Goal: Transaction & Acquisition: Purchase product/service

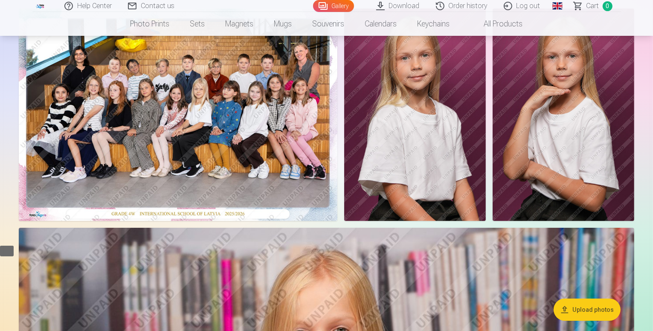
scroll to position [43, 0]
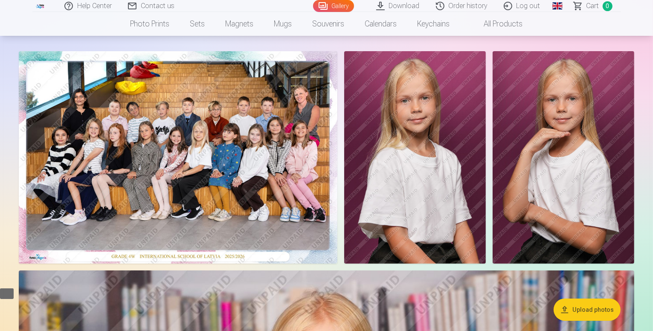
click at [246, 193] on img at bounding box center [178, 157] width 319 height 212
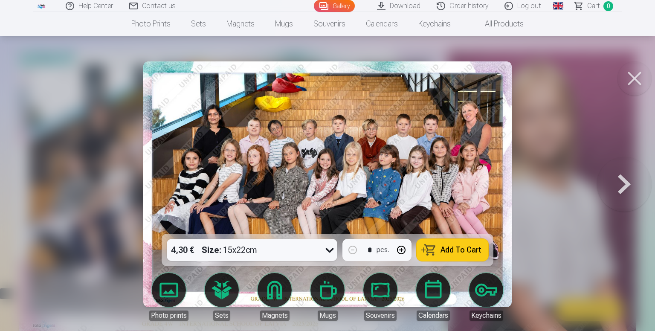
click at [312, 193] on img at bounding box center [327, 184] width 368 height 246
click at [631, 78] on button at bounding box center [635, 78] width 34 height 34
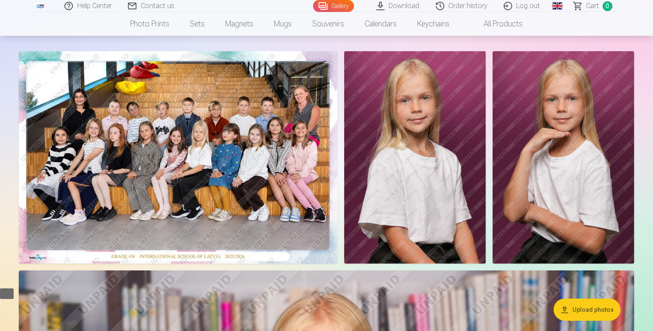
scroll to position [85, 0]
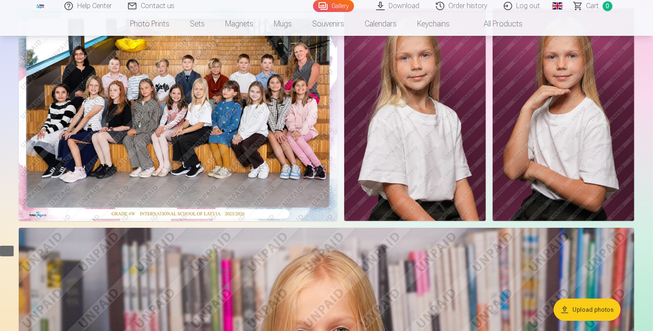
click at [270, 198] on img at bounding box center [178, 115] width 319 height 212
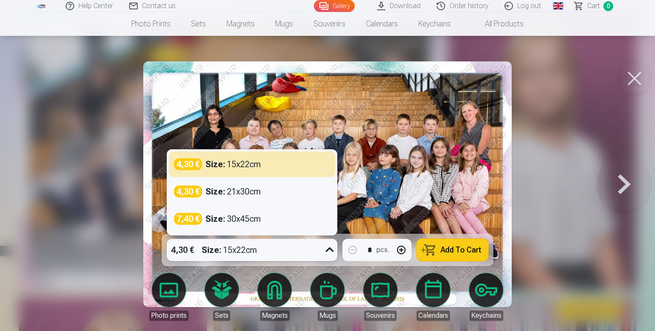
click at [324, 248] on icon at bounding box center [330, 250] width 14 height 14
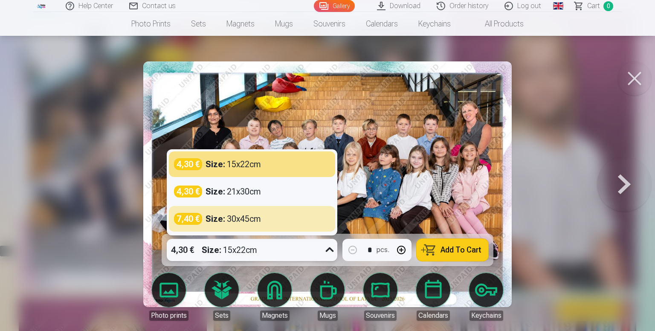
click at [326, 248] on icon at bounding box center [330, 250] width 14 height 14
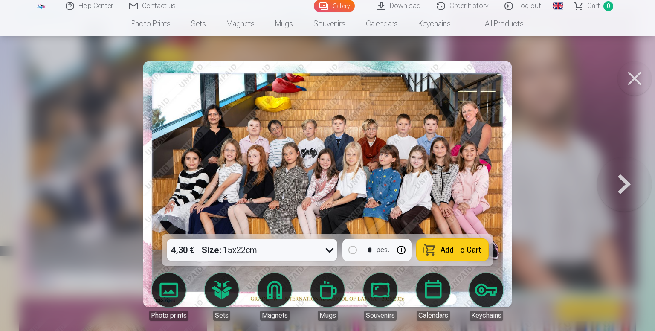
click at [459, 250] on span "Add To Cart" at bounding box center [461, 250] width 41 height 8
click at [643, 75] on button at bounding box center [635, 78] width 34 height 34
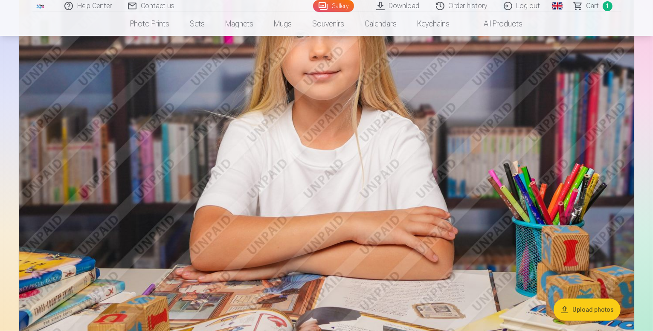
scroll to position [341, 0]
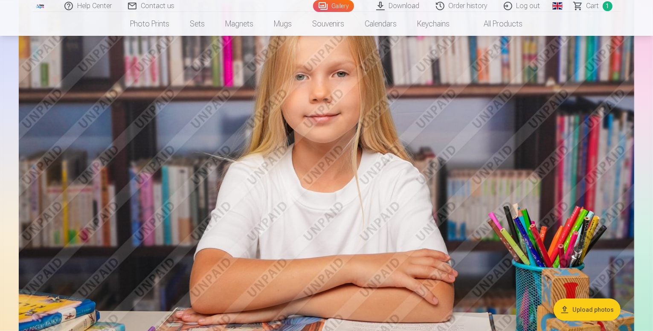
click at [537, 186] on img at bounding box center [327, 177] width 616 height 410
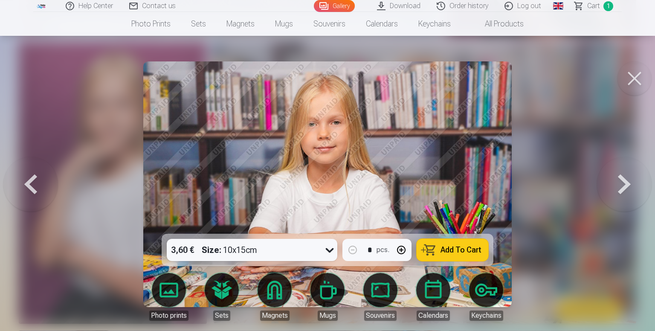
click at [327, 250] on icon at bounding box center [330, 250] width 14 height 14
click at [439, 253] on button "Add To Cart" at bounding box center [453, 250] width 72 height 22
click at [633, 77] on button at bounding box center [635, 78] width 34 height 34
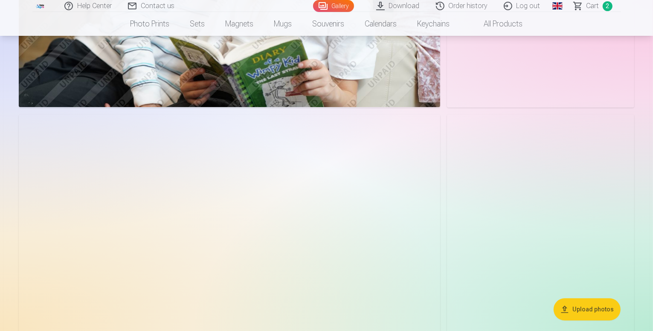
scroll to position [2133, 0]
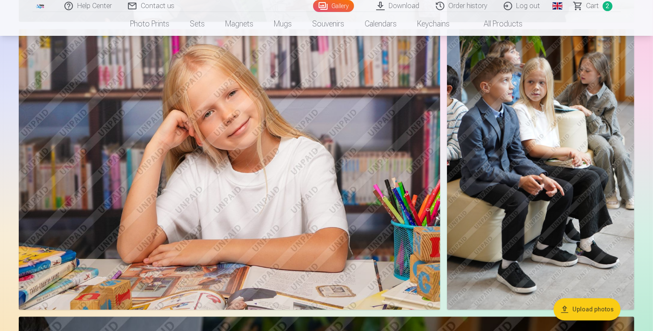
click at [440, 203] on img at bounding box center [229, 169] width 421 height 281
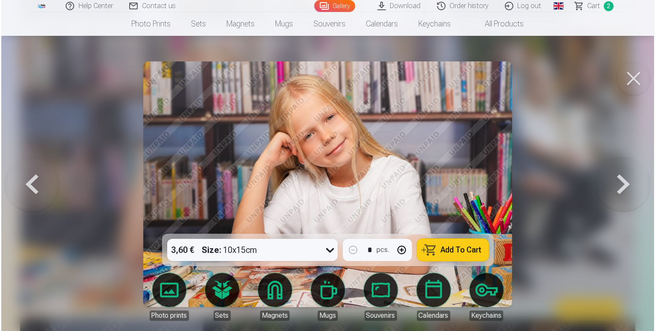
scroll to position [2140, 0]
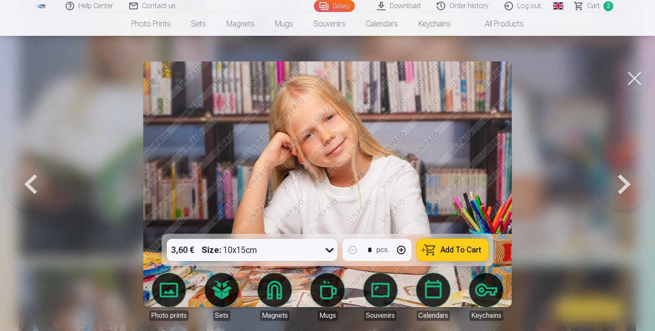
click at [446, 253] on span "Add To Cart" at bounding box center [461, 250] width 41 height 8
click at [642, 74] on button at bounding box center [635, 78] width 34 height 34
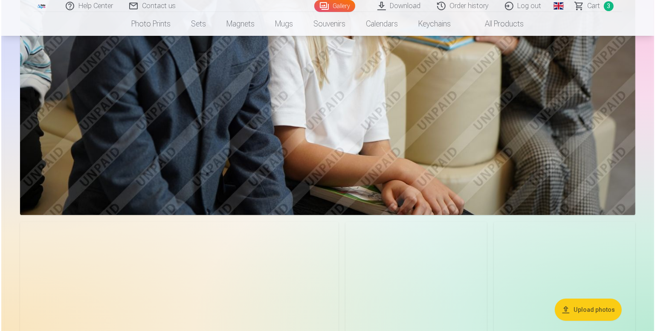
scroll to position [2687, 0]
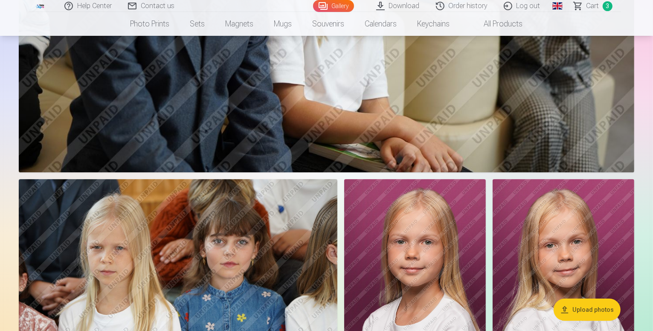
click at [337, 192] on img at bounding box center [178, 285] width 319 height 212
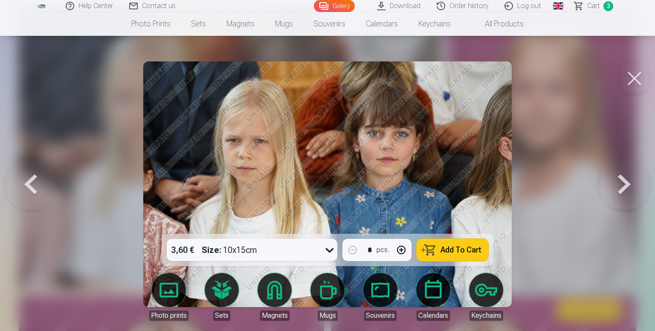
click at [636, 81] on button at bounding box center [635, 78] width 34 height 34
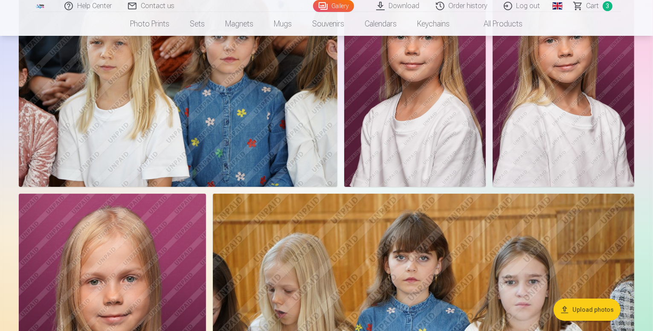
scroll to position [2977, 0]
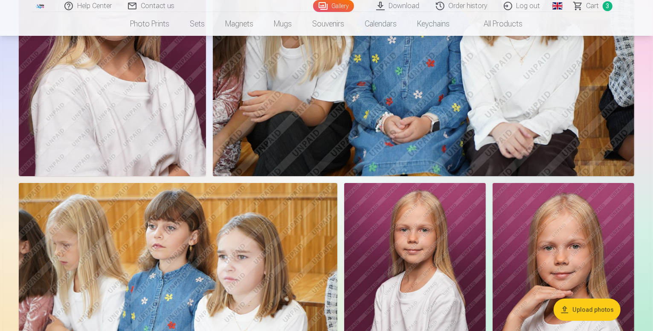
click at [206, 161] on img at bounding box center [112, 35] width 187 height 281
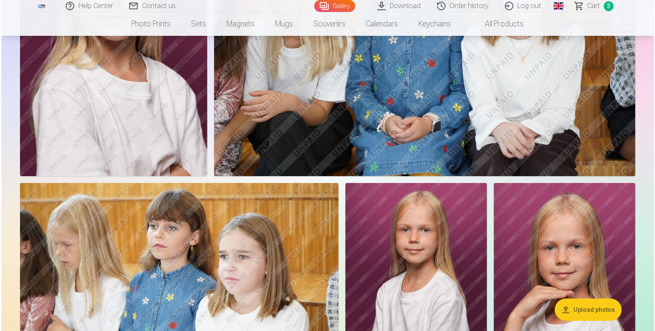
scroll to position [3200, 0]
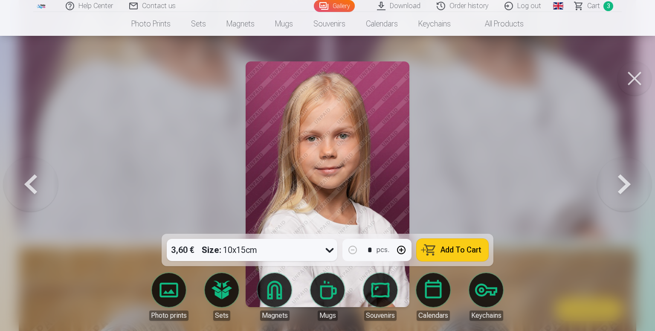
click at [632, 76] on button at bounding box center [635, 78] width 34 height 34
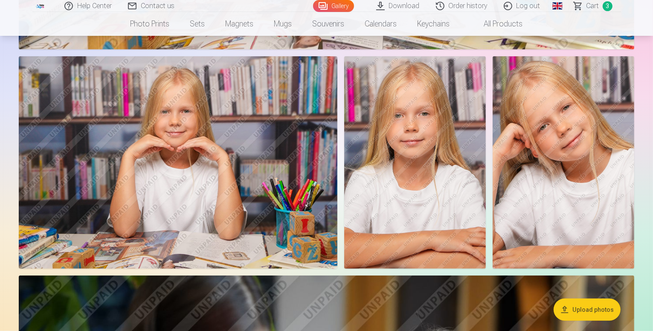
scroll to position [589, 0]
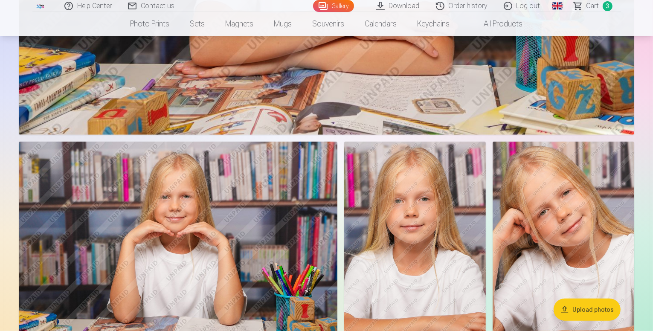
click at [486, 226] on img at bounding box center [415, 248] width 142 height 212
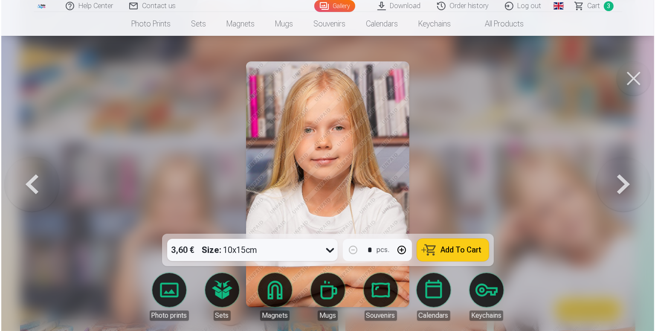
scroll to position [590, 0]
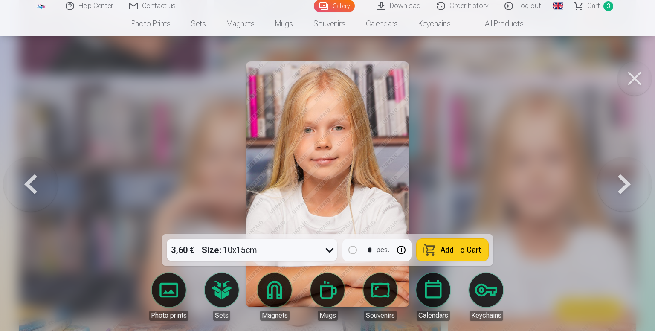
click at [635, 84] on button at bounding box center [635, 78] width 34 height 34
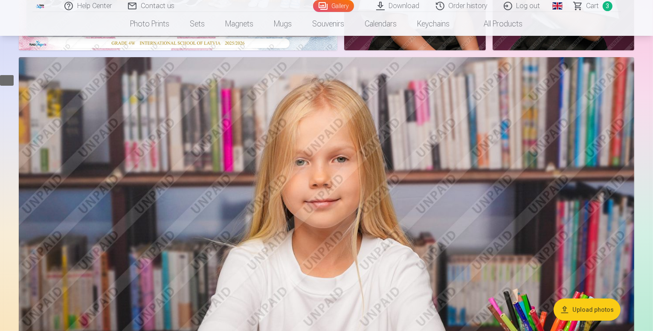
scroll to position [512, 0]
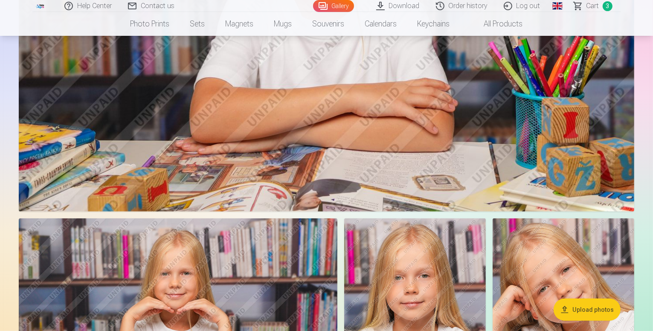
click at [594, 6] on span "Сart" at bounding box center [593, 6] width 13 height 10
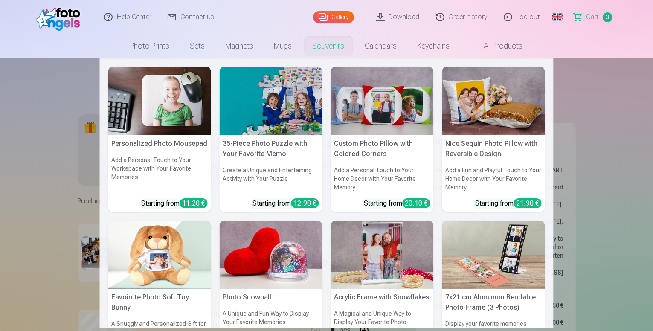
click at [626, 91] on nav "Personalized Photo Mousepad Add a Personal Touch to Your Workspace with Your Fa…" at bounding box center [326, 193] width 653 height 270
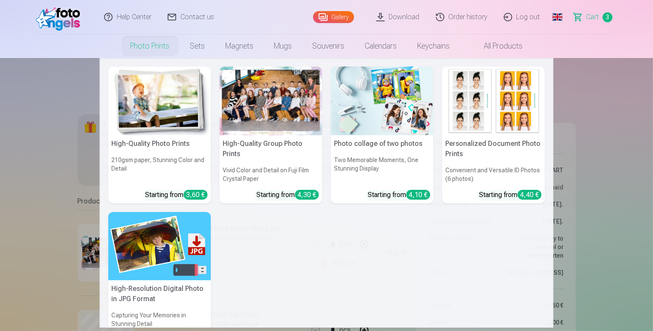
click at [164, 46] on link "Photo prints" at bounding box center [150, 46] width 60 height 24
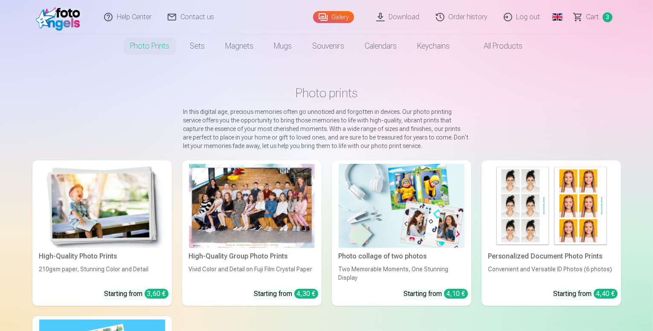
click at [234, 225] on div at bounding box center [252, 206] width 126 height 84
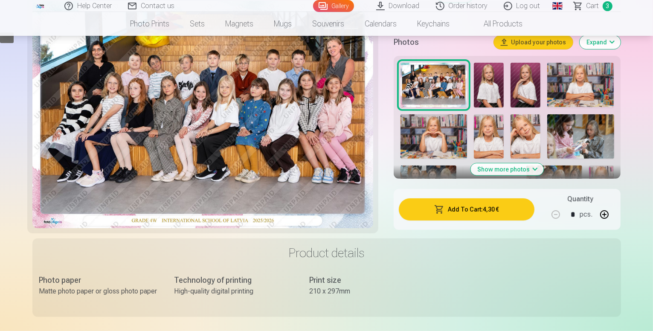
scroll to position [171, 0]
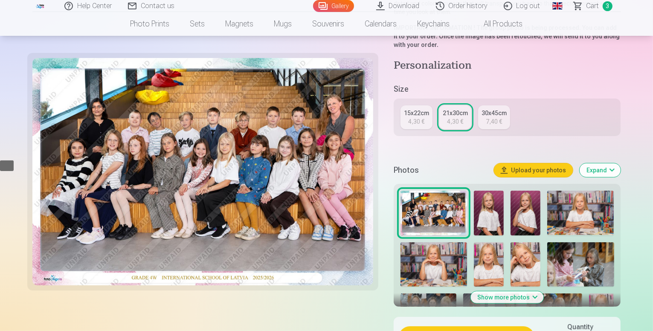
click at [456, 293] on img at bounding box center [429, 311] width 56 height 37
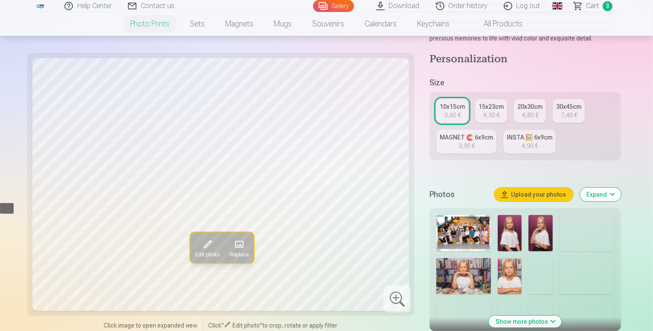
scroll to position [171, 0]
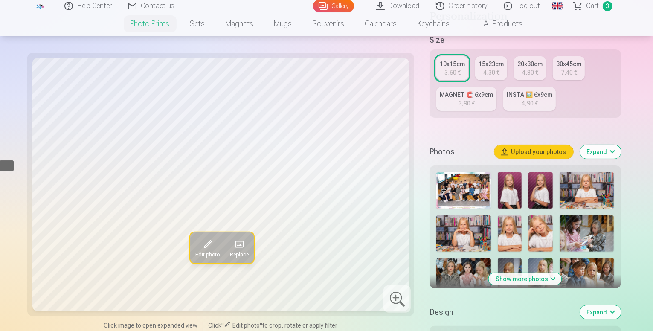
click at [498, 218] on img at bounding box center [510, 233] width 24 height 36
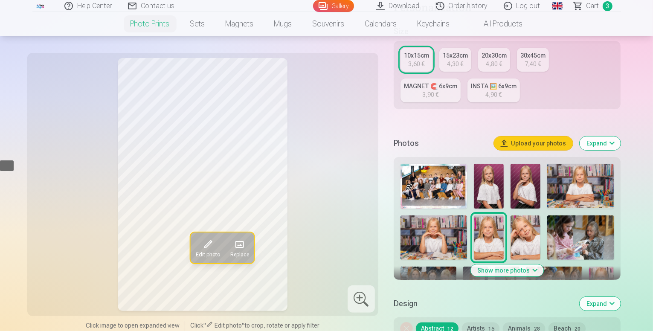
click at [511, 217] on img at bounding box center [526, 237] width 30 height 44
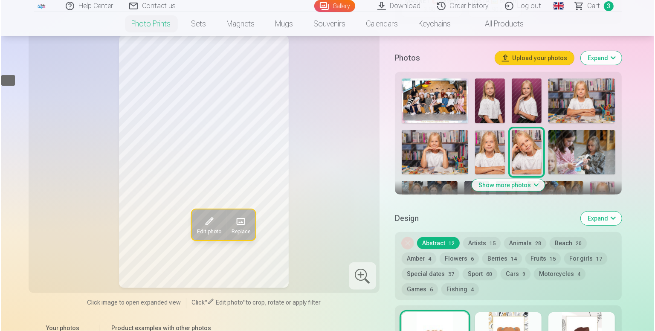
scroll to position [469, 0]
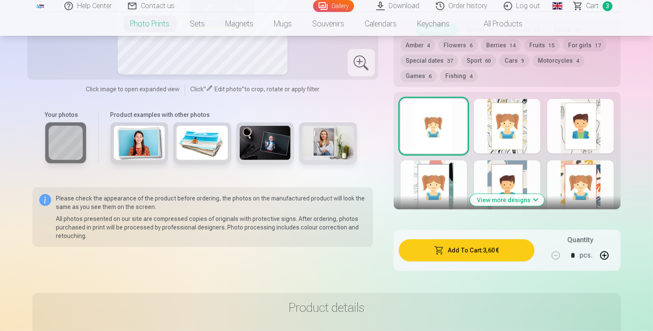
click at [505, 239] on button "Add To Cart : 3,60 €" at bounding box center [467, 250] width 136 height 22
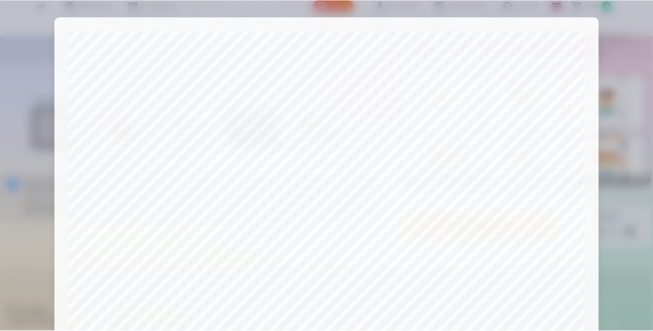
scroll to position [283, 0]
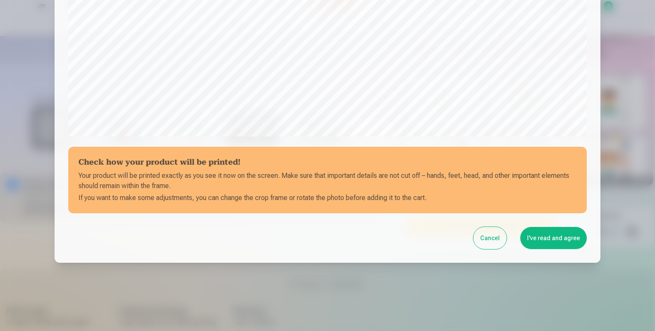
click at [558, 241] on button "I've read and agree" at bounding box center [553, 238] width 67 height 22
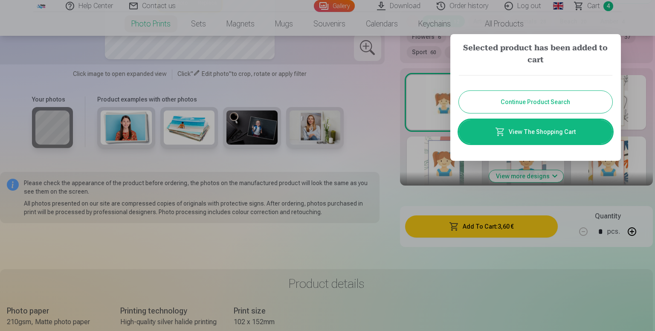
click at [552, 101] on button "Continue Product Search" at bounding box center [536, 102] width 154 height 22
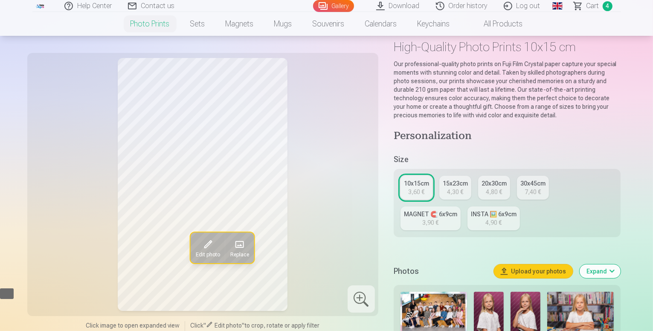
scroll to position [0, 0]
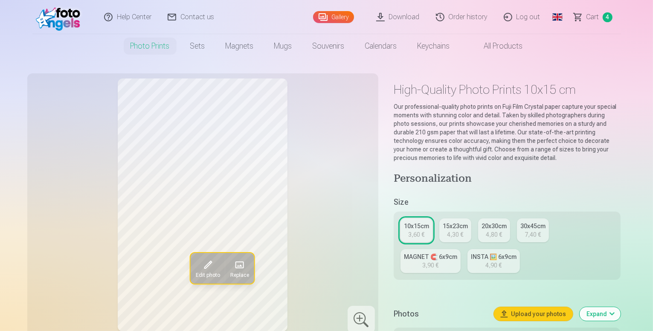
click at [599, 18] on link "Сart 4" at bounding box center [593, 17] width 55 height 34
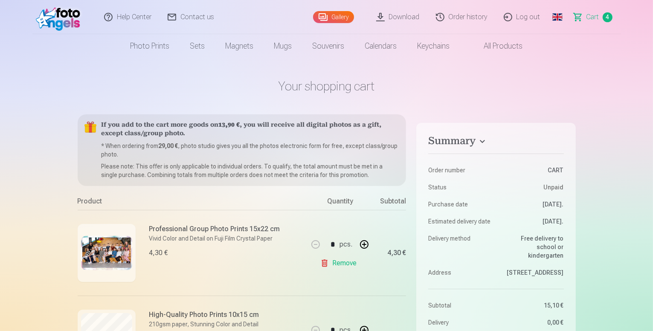
click at [354, 15] on link "Gallery" at bounding box center [333, 17] width 41 height 12
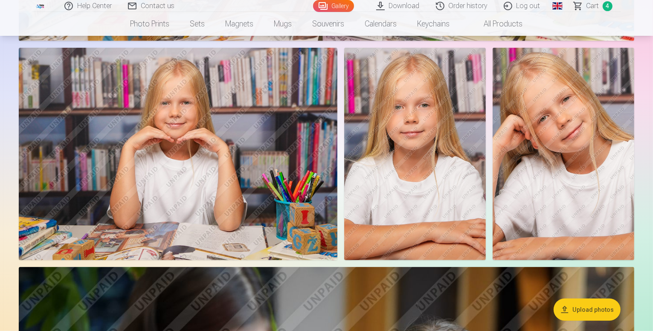
scroll to position [597, 0]
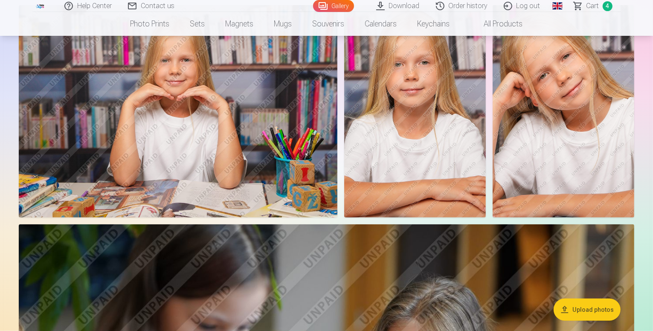
click at [486, 146] on img at bounding box center [415, 111] width 142 height 212
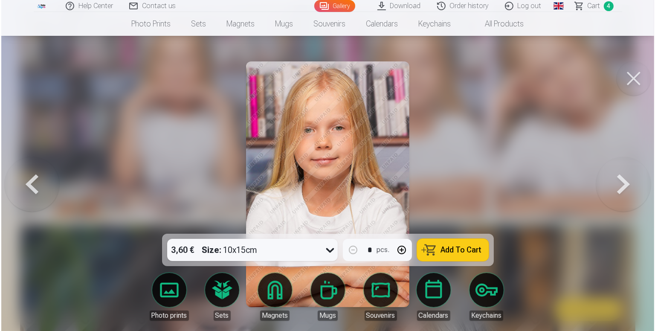
scroll to position [727, 0]
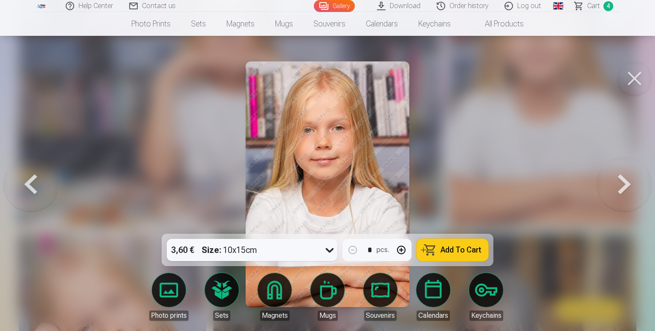
click at [451, 251] on span "Add To Cart" at bounding box center [461, 250] width 41 height 8
click at [631, 79] on button at bounding box center [635, 78] width 34 height 34
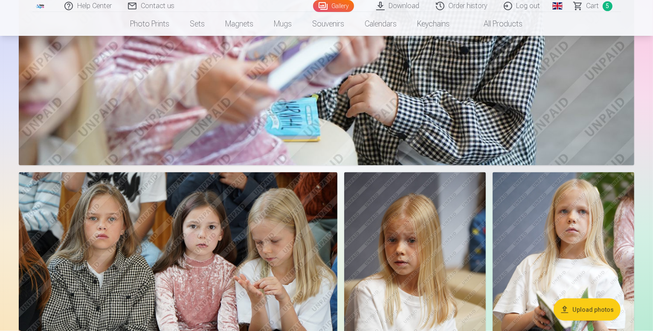
scroll to position [1237, 0]
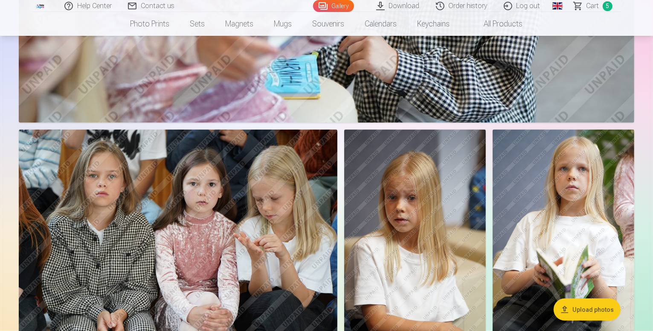
click at [486, 203] on img at bounding box center [415, 236] width 142 height 212
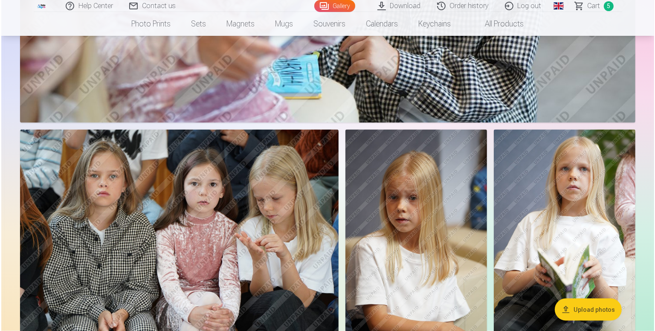
scroll to position [1240, 0]
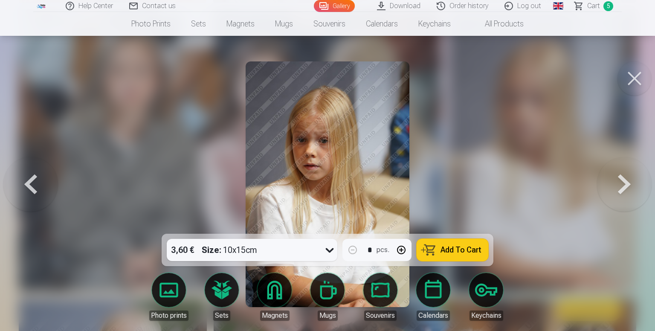
click at [450, 247] on span "Add To Cart" at bounding box center [461, 250] width 41 height 8
click at [635, 82] on button at bounding box center [635, 78] width 34 height 34
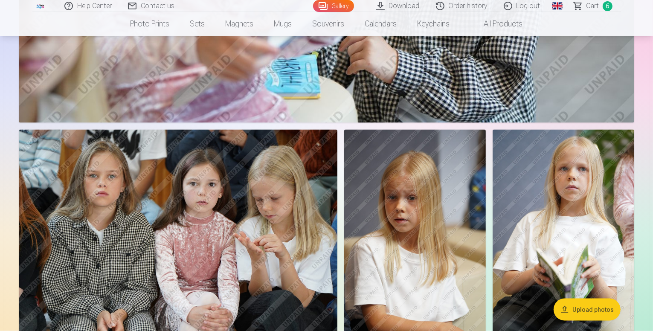
scroll to position [1450, 0]
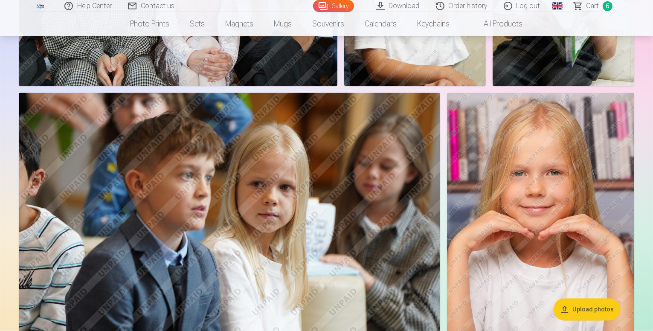
click at [387, 200] on img at bounding box center [229, 233] width 421 height 281
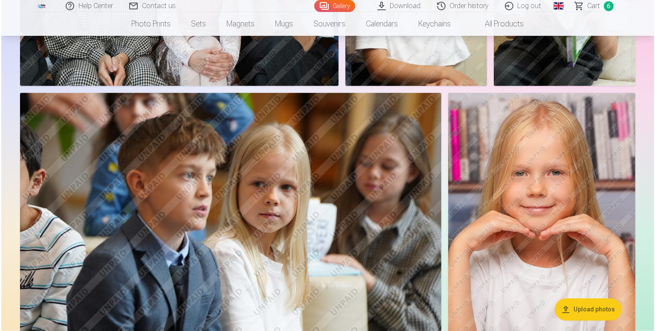
scroll to position [1497, 0]
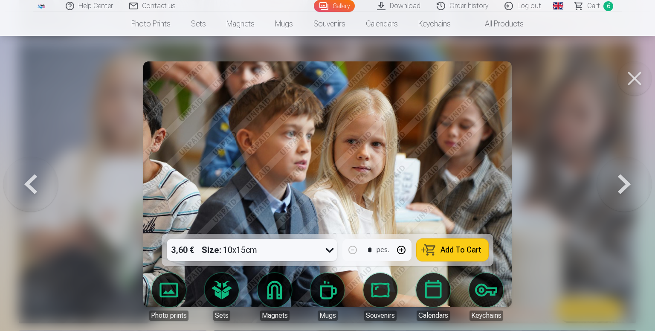
click at [450, 252] on span "Add To Cart" at bounding box center [461, 250] width 41 height 8
click at [632, 78] on button at bounding box center [635, 78] width 34 height 34
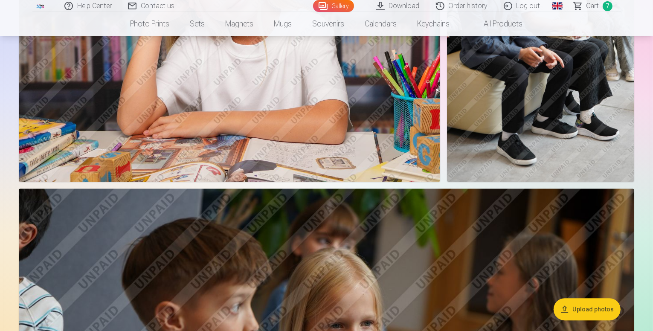
scroll to position [2303, 0]
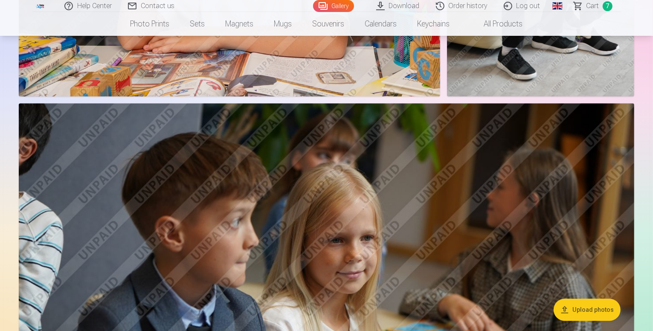
click at [382, 226] on img at bounding box center [327, 308] width 616 height 410
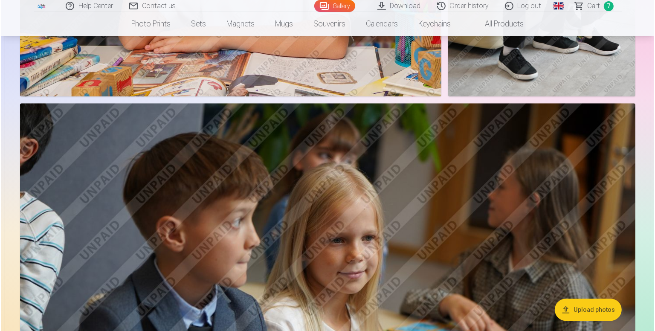
scroll to position [2353, 0]
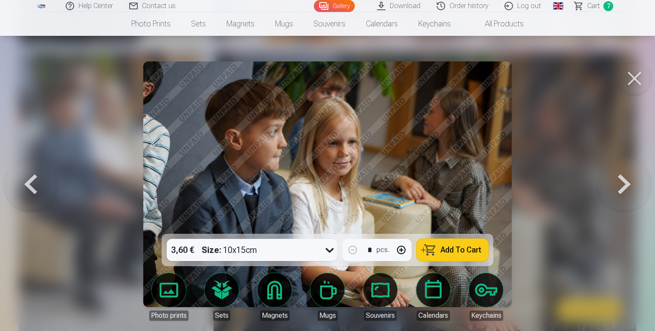
click at [468, 247] on span "Add To Cart" at bounding box center [461, 250] width 41 height 8
click at [638, 81] on button at bounding box center [635, 78] width 34 height 34
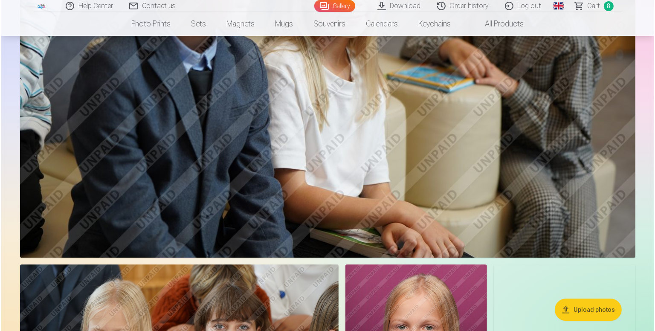
scroll to position [2687, 0]
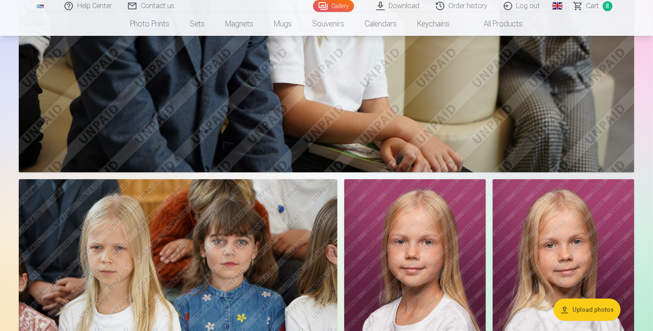
click at [336, 189] on img at bounding box center [178, 285] width 319 height 212
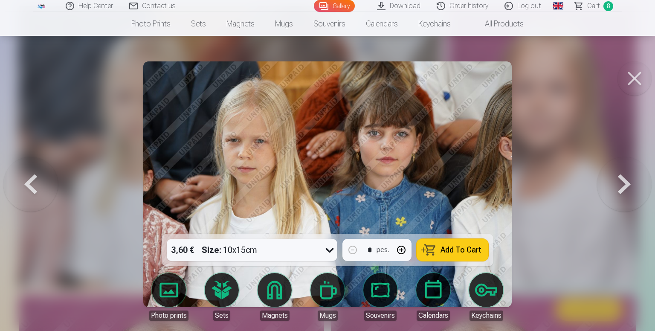
click at [456, 253] on span "Add To Cart" at bounding box center [461, 250] width 41 height 8
click at [636, 76] on button at bounding box center [635, 78] width 34 height 34
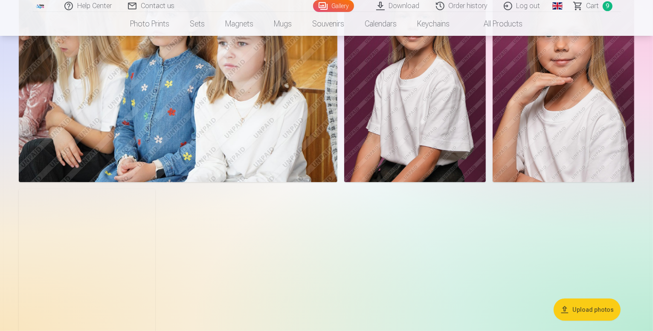
scroll to position [3447, 0]
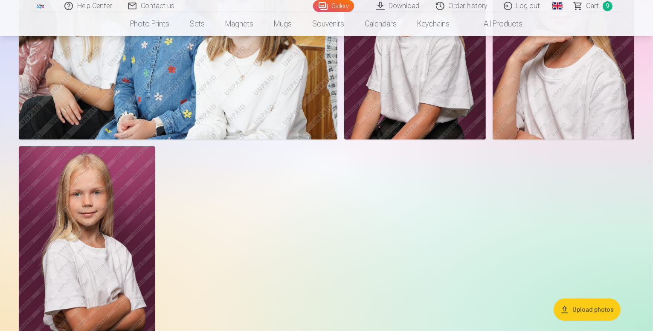
click at [591, 4] on span "Сart" at bounding box center [593, 6] width 13 height 10
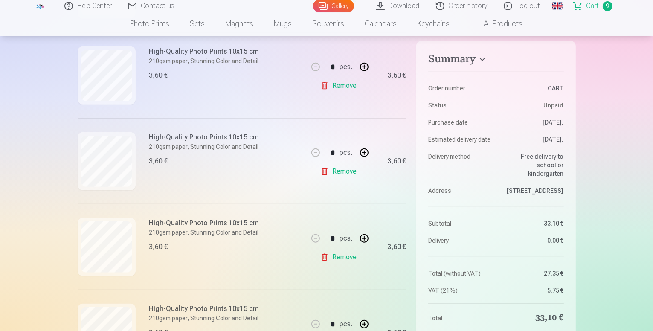
scroll to position [555, 0]
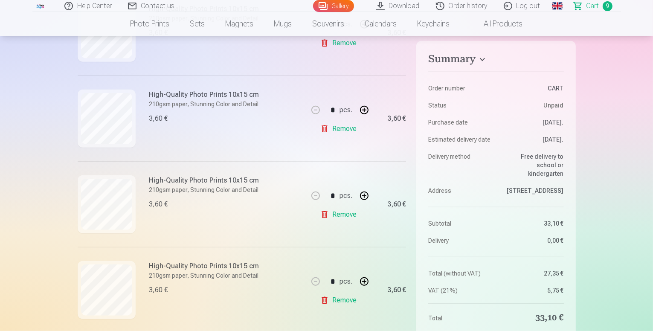
click at [352, 301] on link "Remove" at bounding box center [340, 300] width 40 height 17
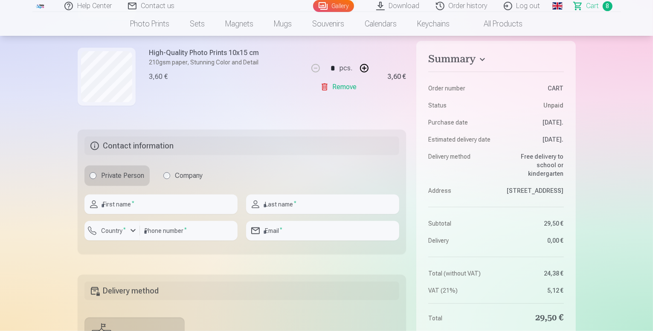
scroll to position [725, 0]
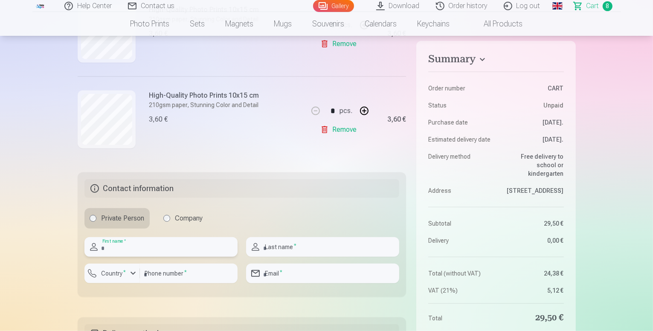
click at [142, 242] on input "text" at bounding box center [160, 247] width 153 height 20
type input "*"
type input "*******"
type input "*********"
click at [155, 273] on input "number" at bounding box center [189, 274] width 98 height 20
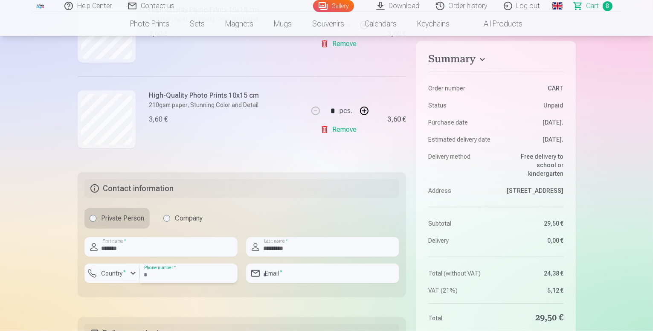
type input "********"
click at [122, 273] on label "Country *" at bounding box center [114, 273] width 32 height 9
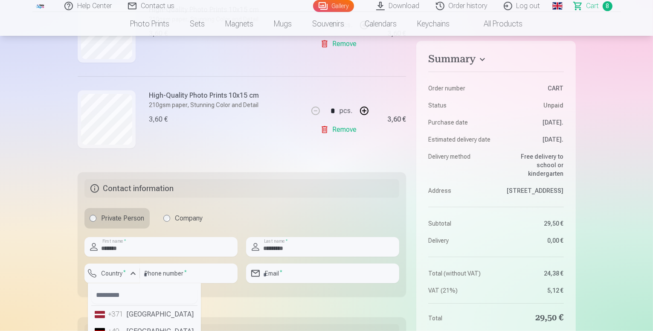
click at [133, 314] on li "+371 Latvia" at bounding box center [144, 314] width 106 height 17
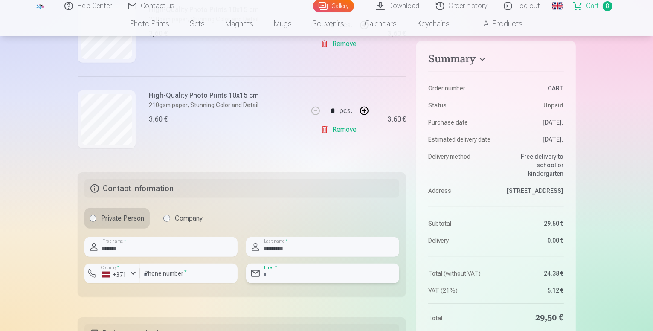
click at [274, 274] on input "email" at bounding box center [322, 274] width 153 height 20
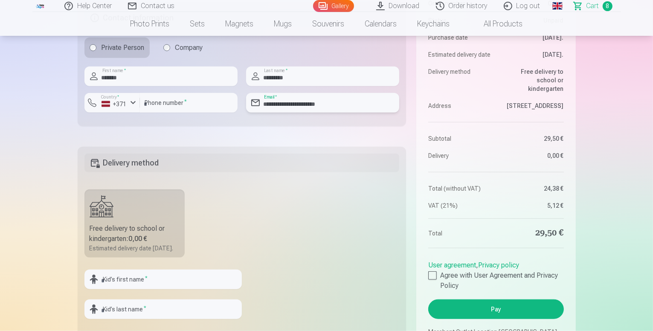
scroll to position [938, 0]
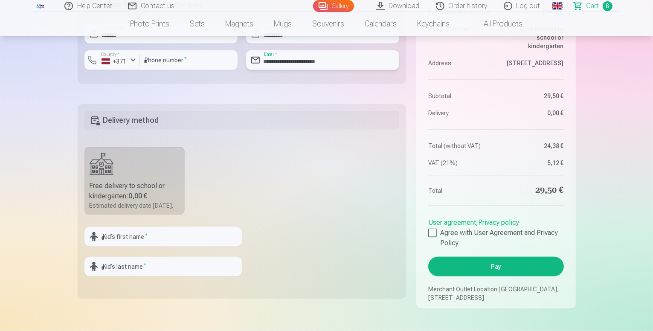
type input "**********"
click at [130, 241] on input "text" at bounding box center [162, 237] width 157 height 20
type input "*******"
click at [209, 276] on input "text" at bounding box center [162, 267] width 157 height 20
type input "*********"
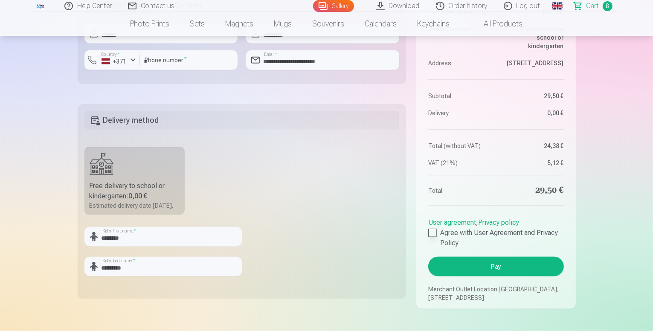
click at [434, 237] on div at bounding box center [432, 233] width 9 height 9
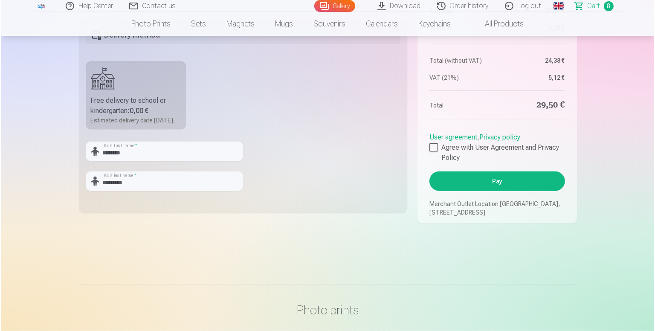
scroll to position [981, 0]
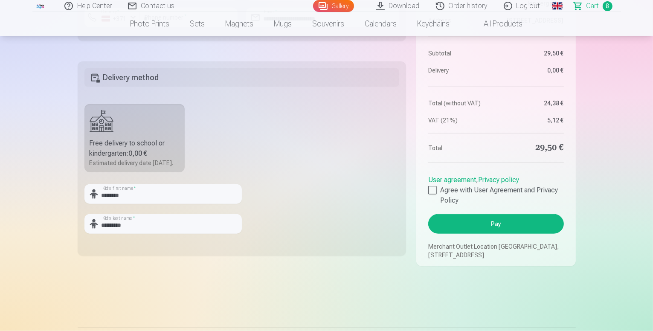
click at [511, 233] on button "Pay" at bounding box center [495, 224] width 135 height 20
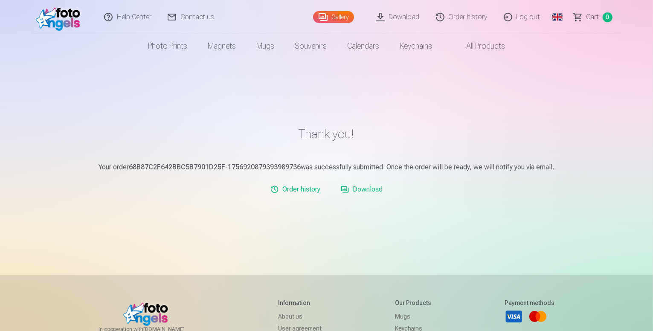
click at [339, 19] on link "Gallery" at bounding box center [333, 17] width 41 height 12
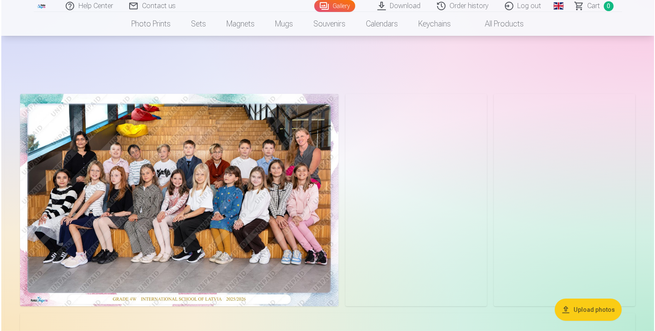
scroll to position [128, 0]
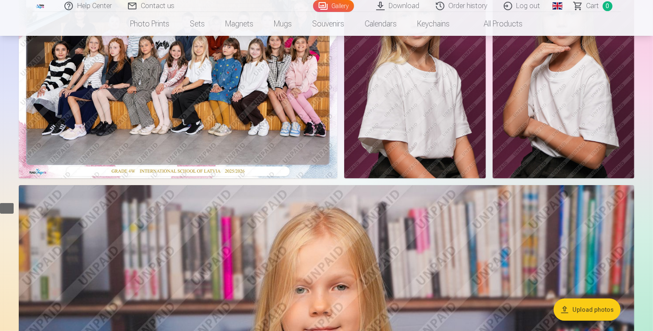
click at [328, 138] on img at bounding box center [178, 72] width 319 height 212
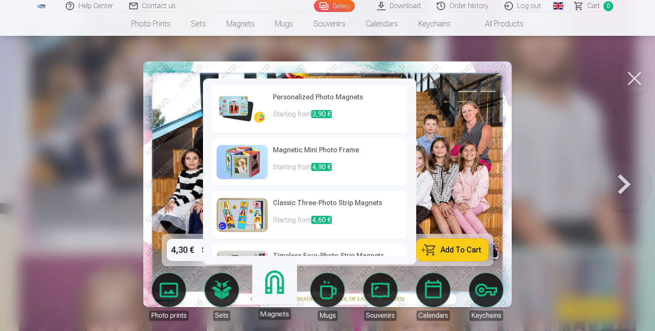
click at [276, 291] on link "Magnets" at bounding box center [274, 293] width 52 height 52
click at [290, 212] on h6 "Classic Three-Photo Strip Magnets" at bounding box center [338, 206] width 130 height 17
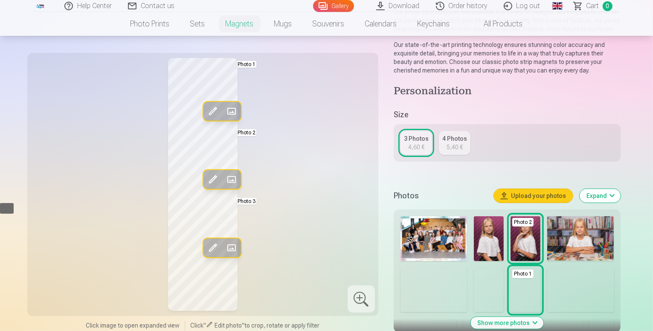
scroll to position [85, 0]
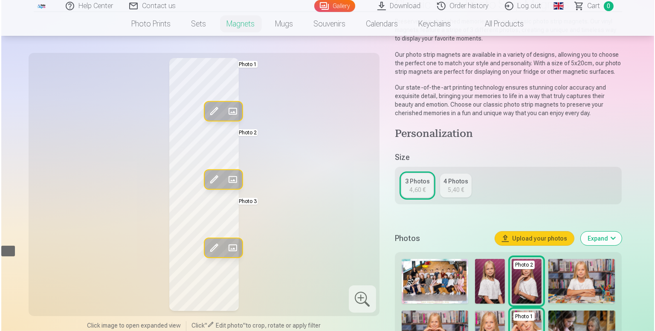
scroll to position [128, 0]
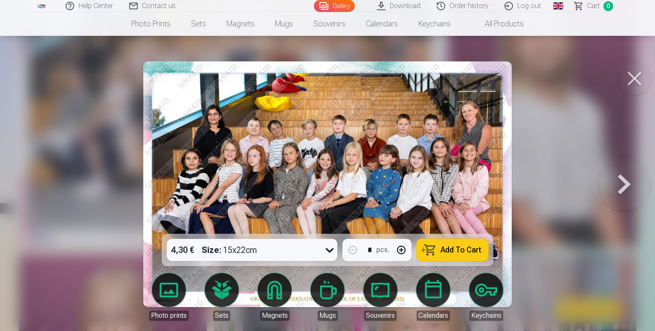
click at [275, 292] on link "Magnets" at bounding box center [275, 297] width 48 height 48
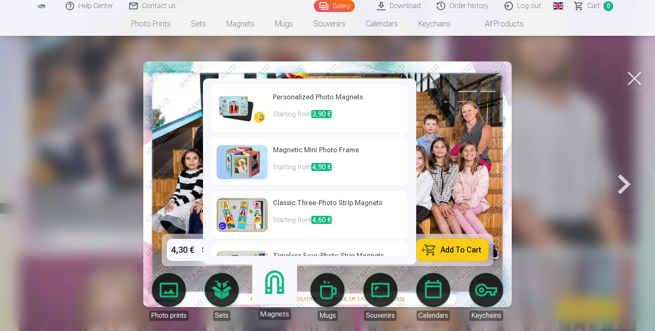
click at [240, 97] on img at bounding box center [242, 109] width 51 height 34
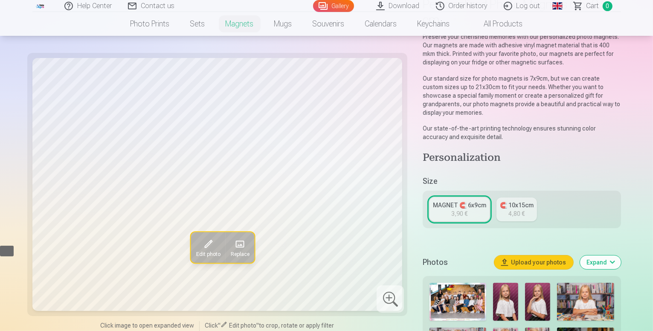
scroll to position [43, 0]
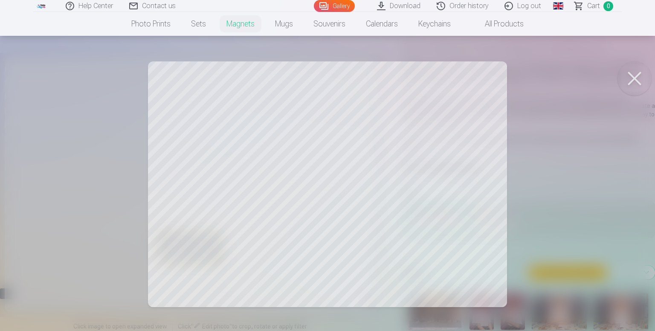
click at [310, 187] on div at bounding box center [327, 165] width 655 height 331
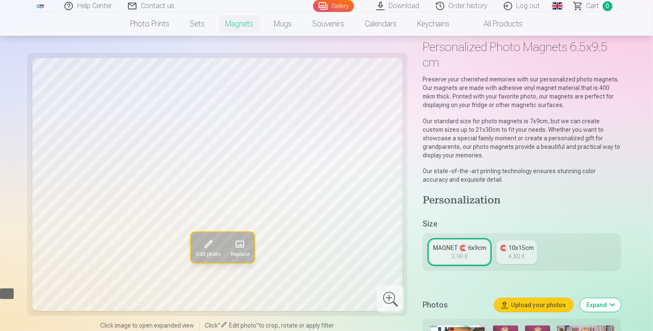
click at [505, 240] on link "🧲 10x15cm 4,80 €" at bounding box center [517, 252] width 41 height 24
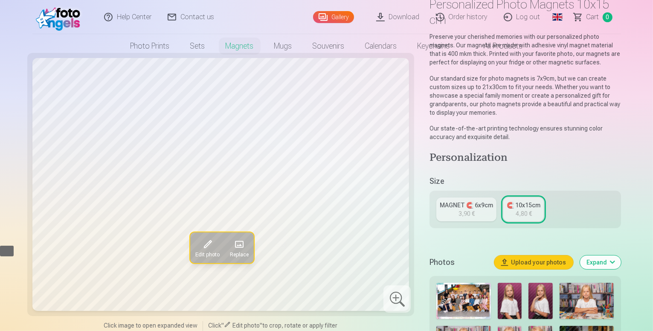
scroll to position [128, 0]
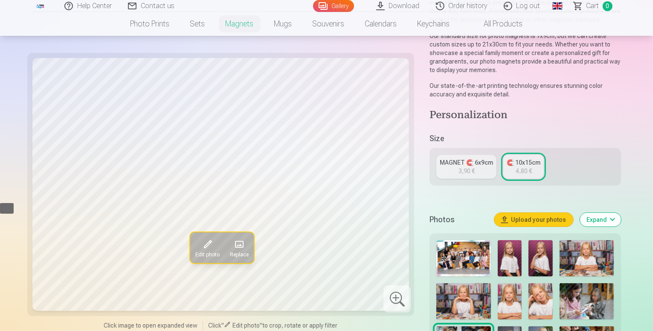
click at [439, 240] on img at bounding box center [463, 258] width 54 height 36
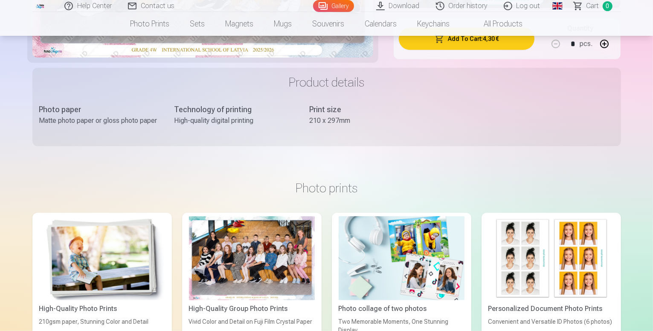
scroll to position [512, 0]
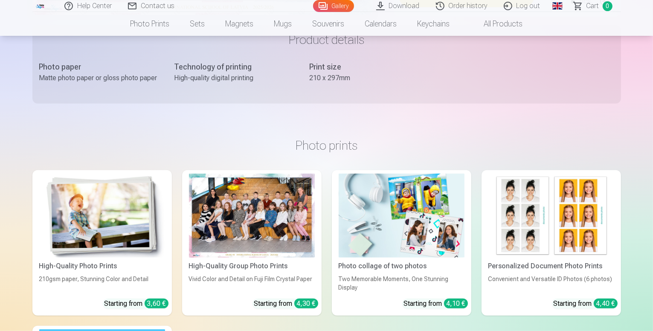
click at [248, 191] on div at bounding box center [252, 216] width 126 height 84
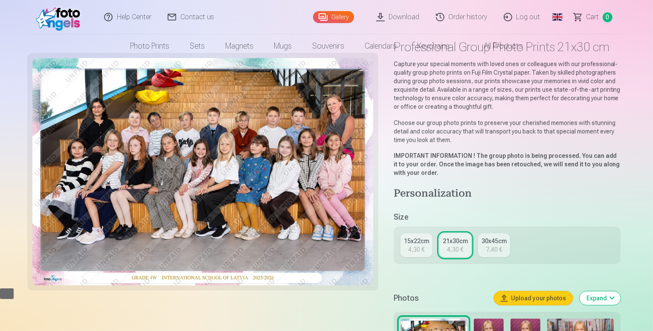
scroll to position [0, 0]
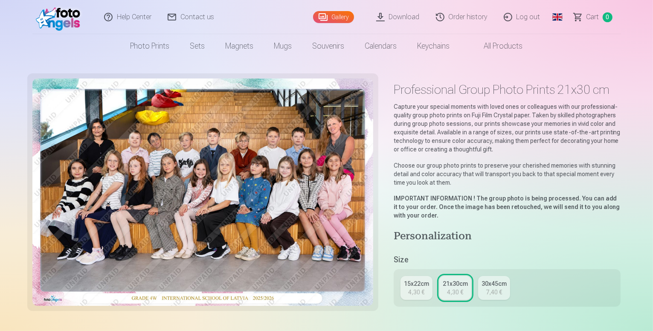
click at [501, 48] on link "All products" at bounding box center [496, 46] width 73 height 24
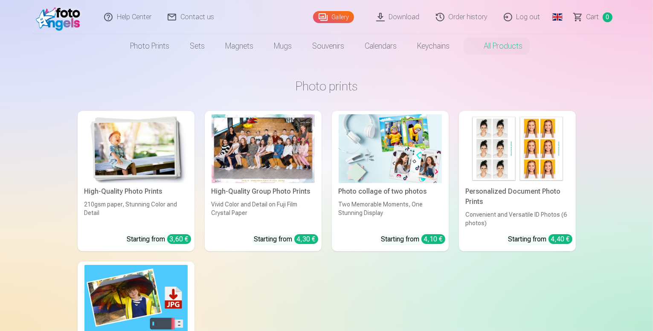
click at [63, 12] on img at bounding box center [60, 16] width 49 height 27
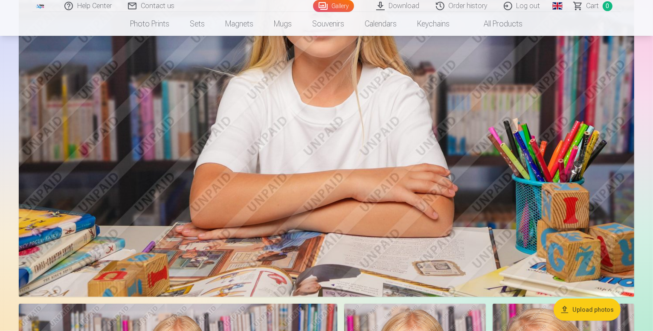
scroll to position [597, 0]
